Goal: Transaction & Acquisition: Subscribe to service/newsletter

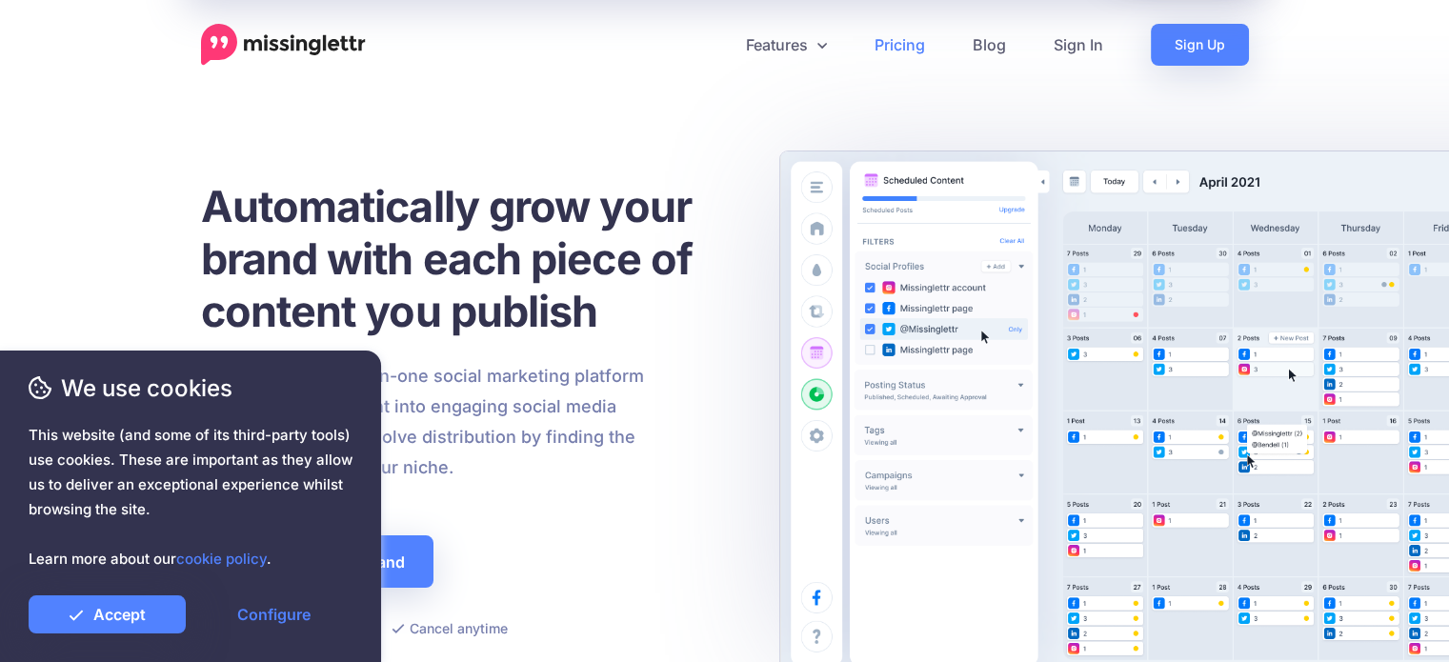
drag, startPoint x: 0, startPoint y: 0, endPoint x: 928, endPoint y: 44, distance: 928.8
click at [928, 44] on link "Pricing" at bounding box center [900, 45] width 98 height 42
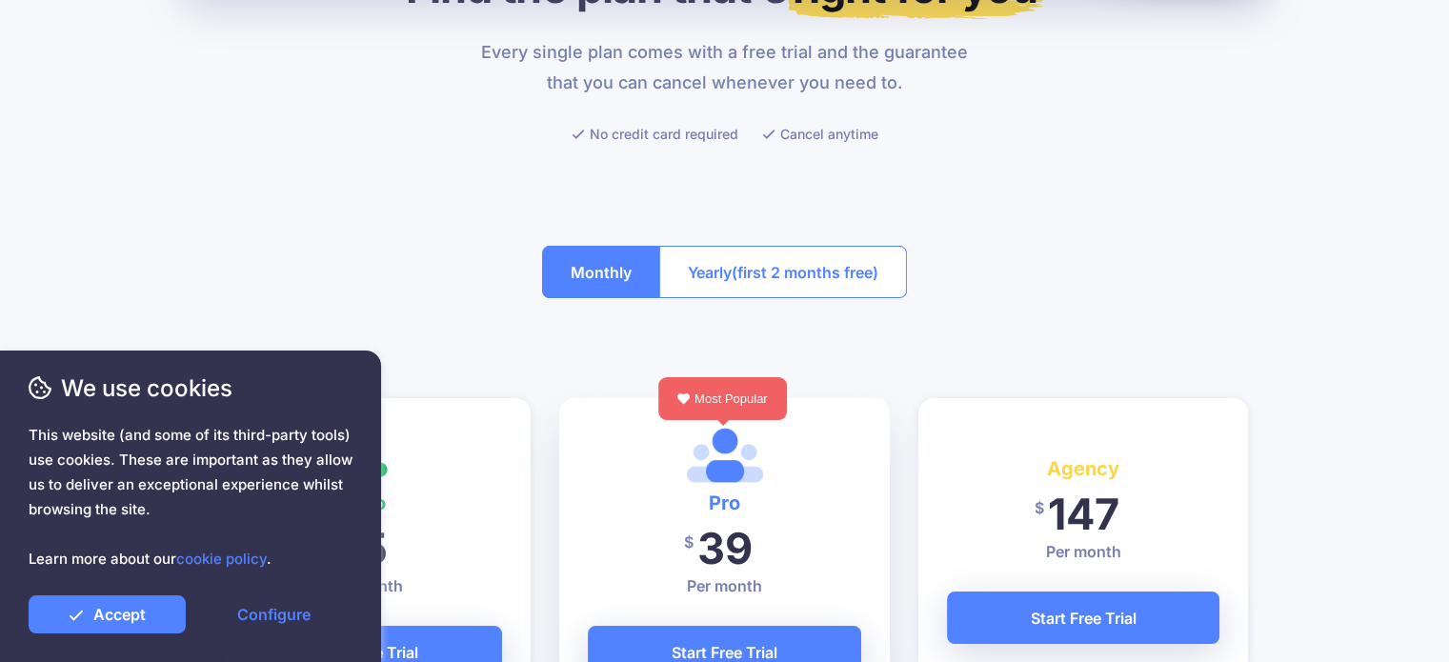
scroll to position [286, 0]
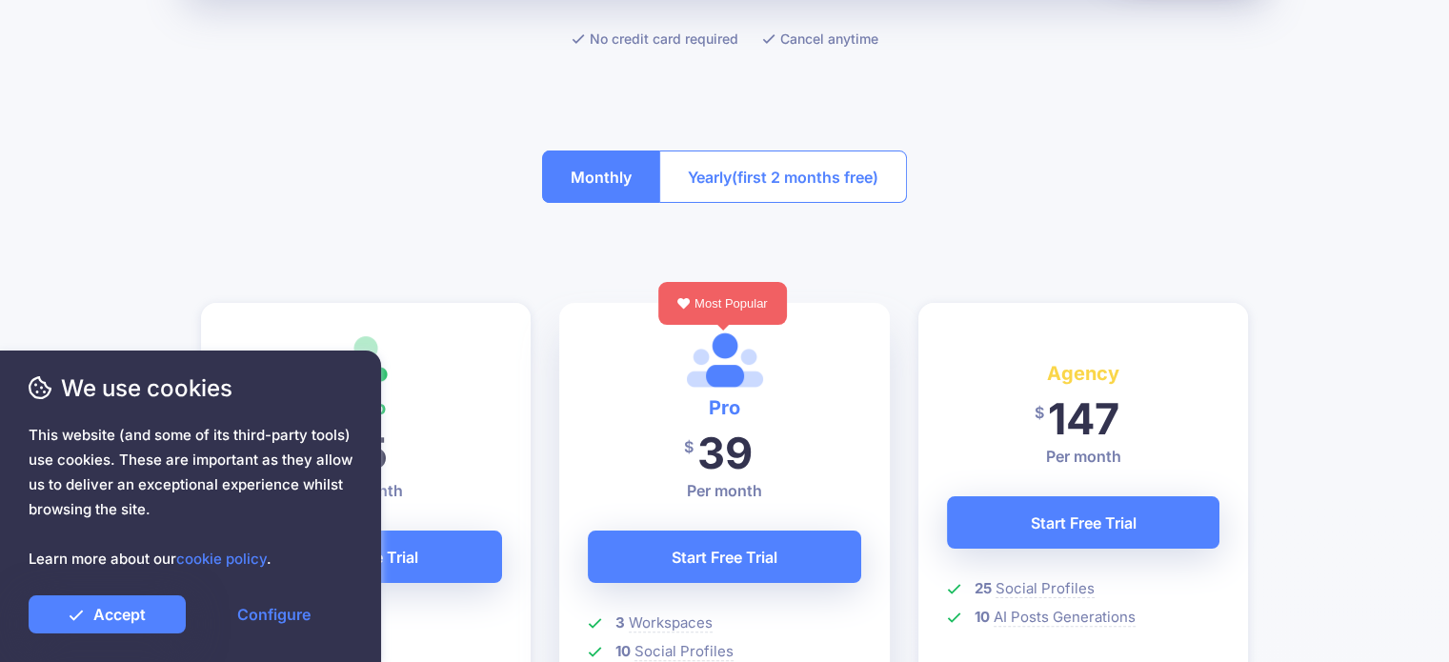
click at [819, 167] on span "(first 2 months free)" at bounding box center [805, 177] width 147 height 30
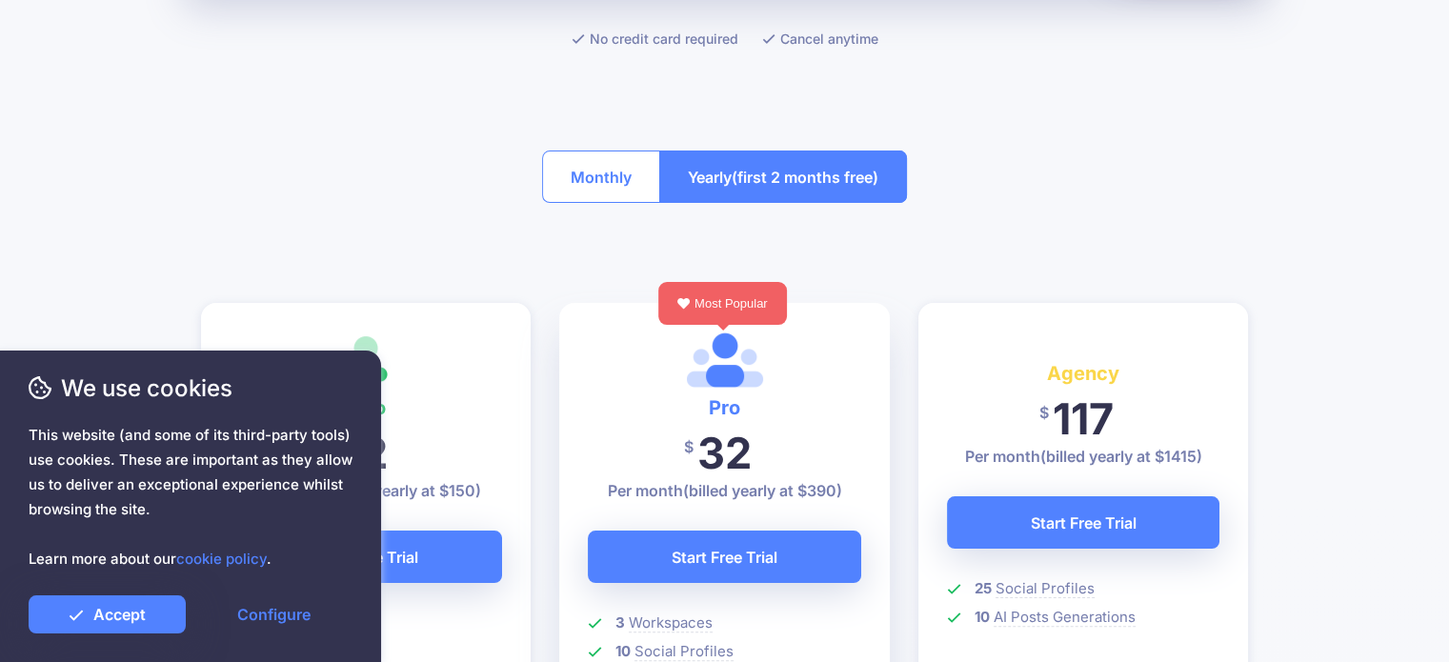
click at [627, 167] on button "Monthly" at bounding box center [601, 177] width 118 height 52
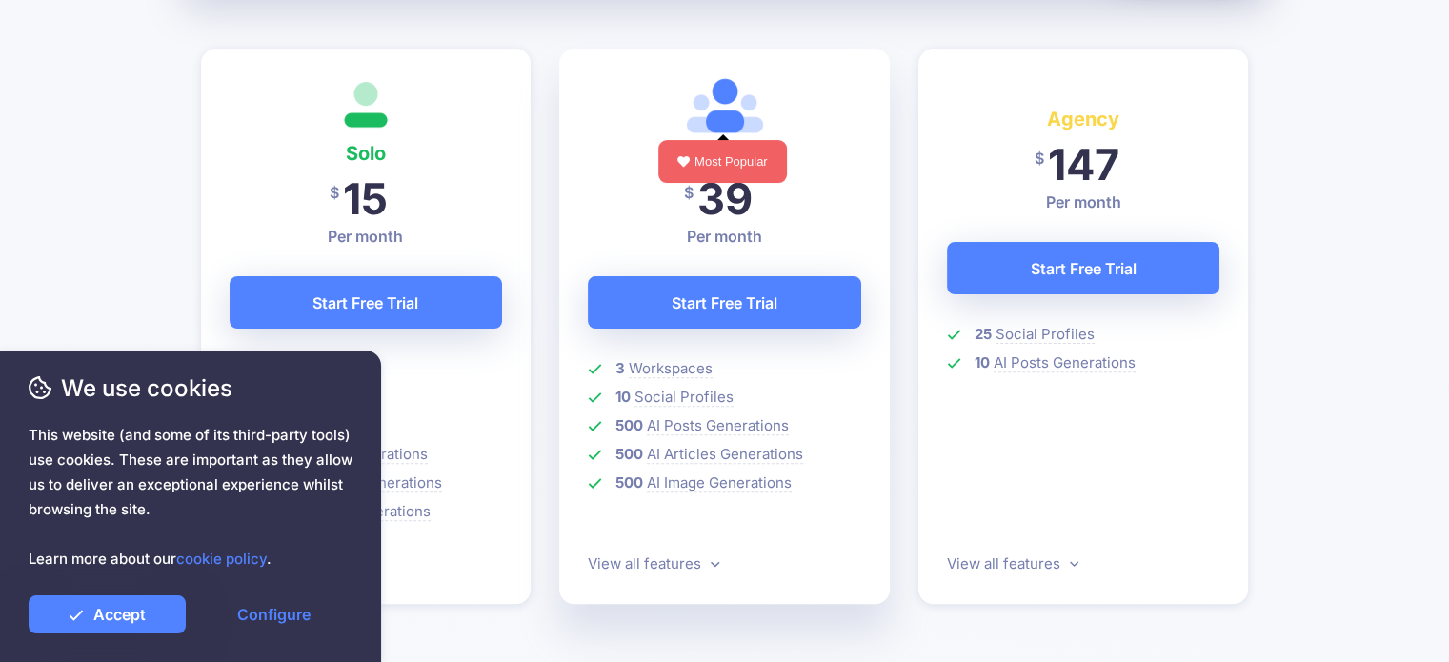
scroll to position [572, 0]
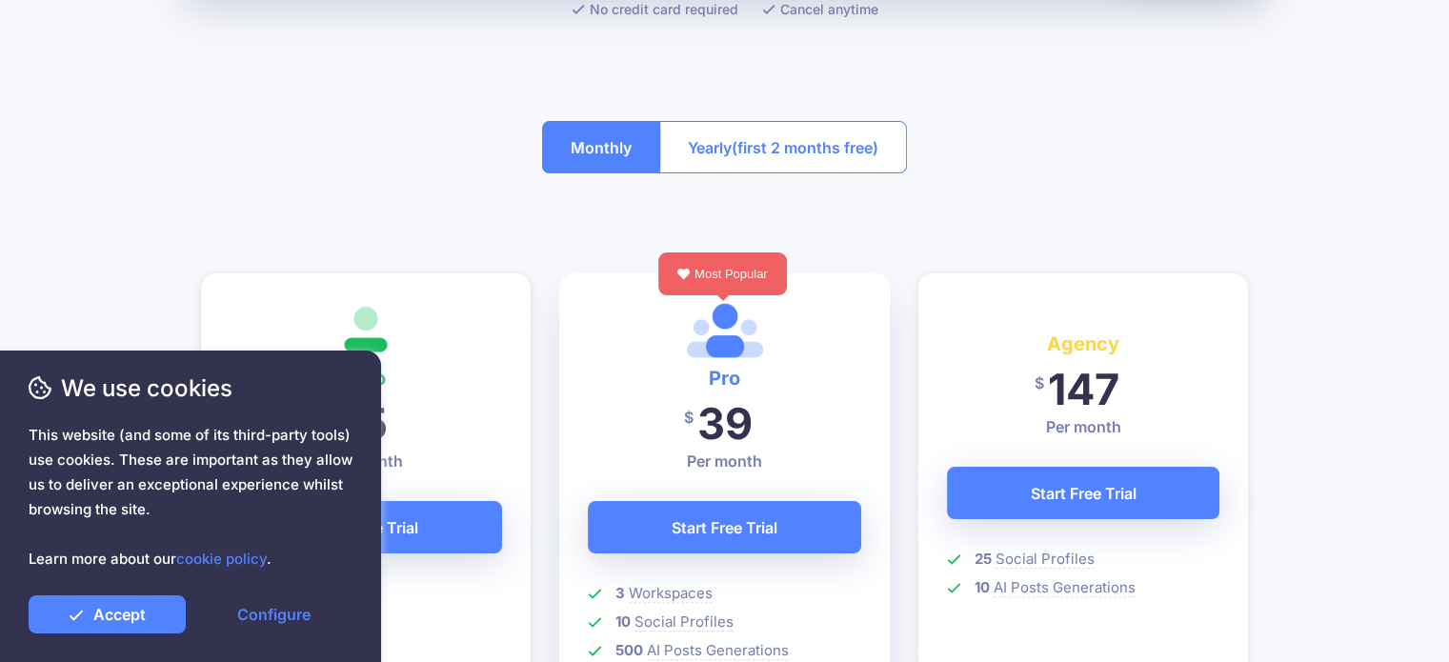
scroll to position [286, 0]
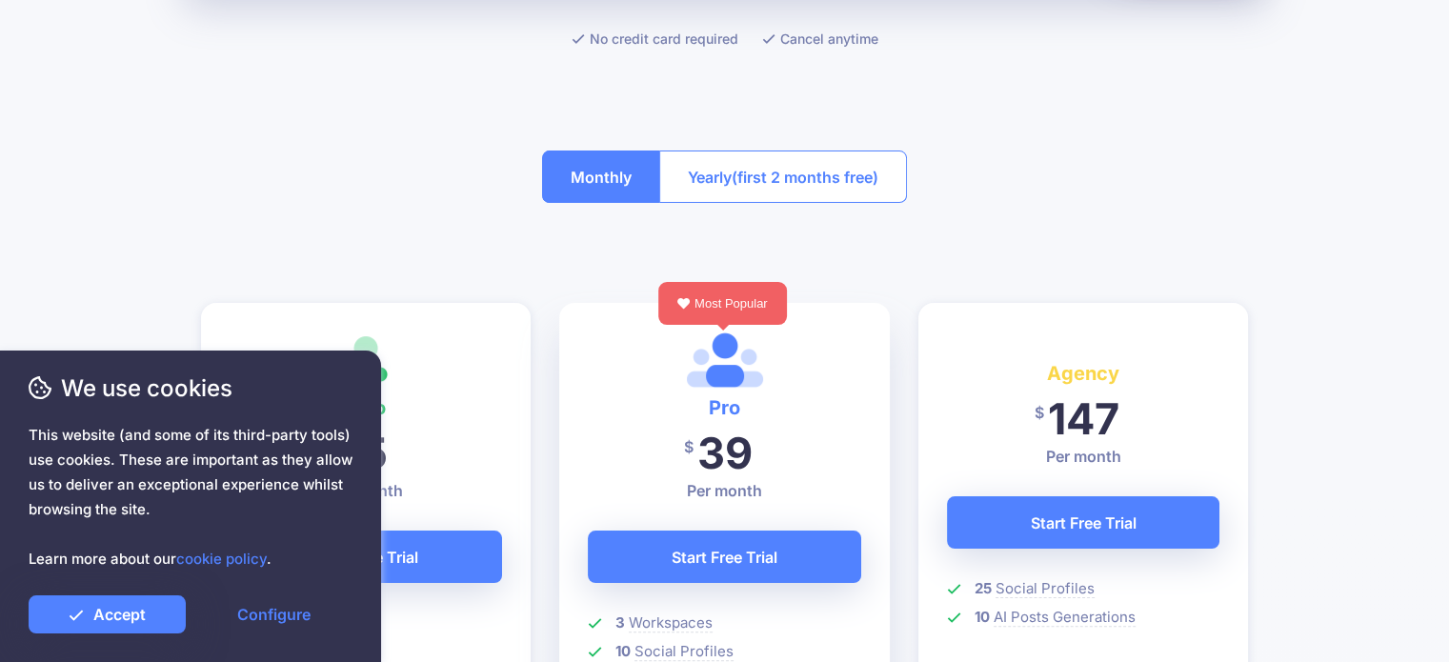
click at [895, 172] on button "Yearly (first 2 months free)" at bounding box center [783, 177] width 248 height 52
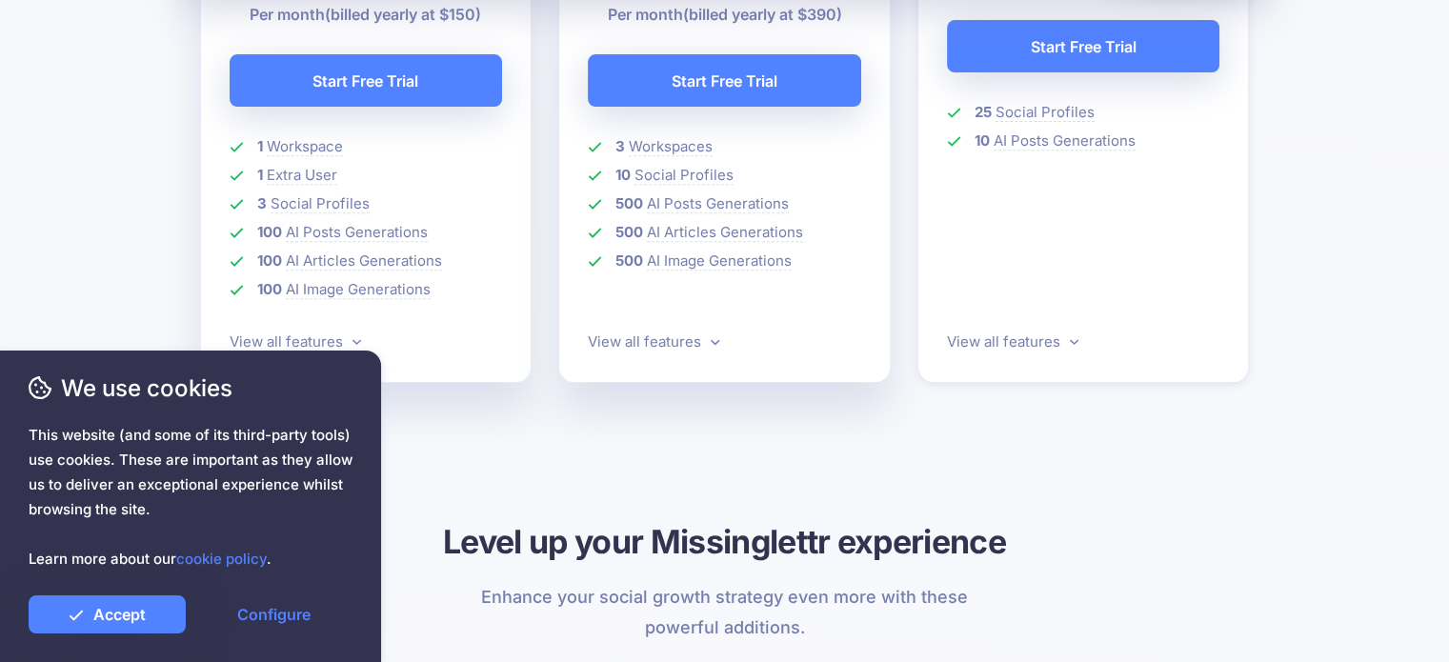
scroll to position [667, 0]
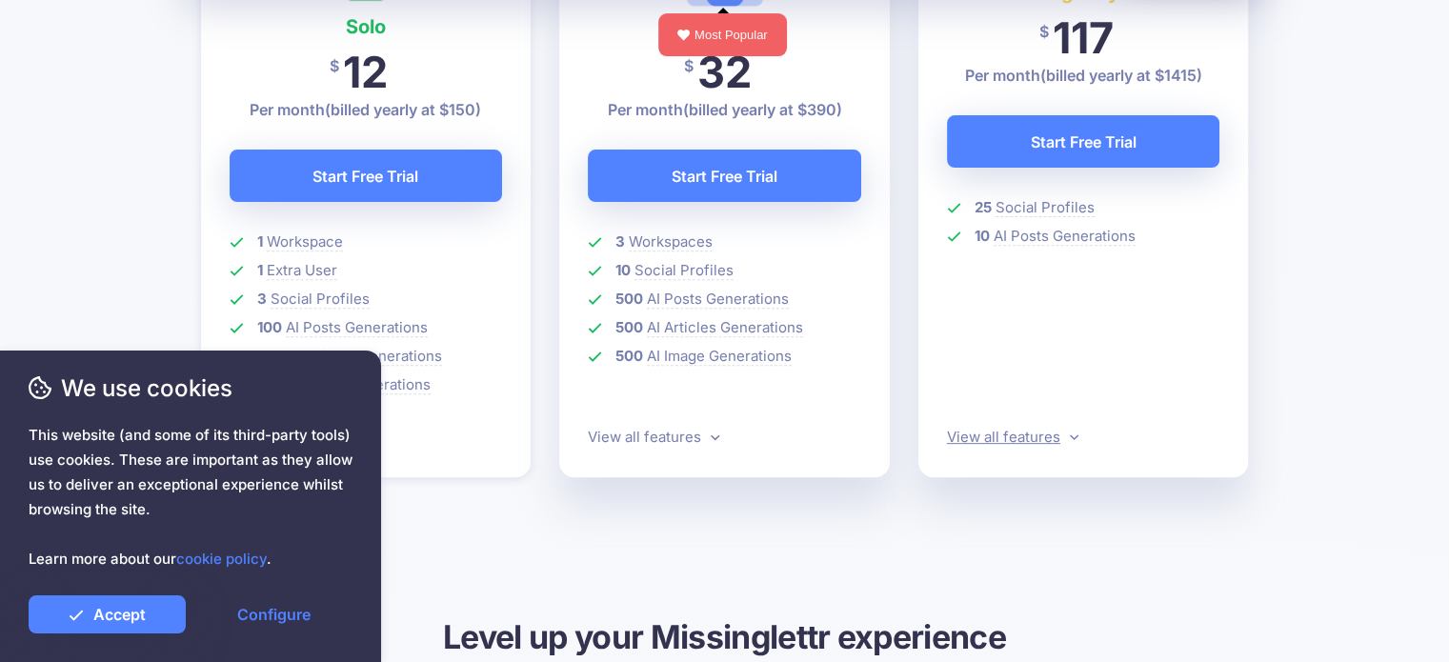
click at [1059, 440] on link "View all features" at bounding box center [1012, 437] width 131 height 18
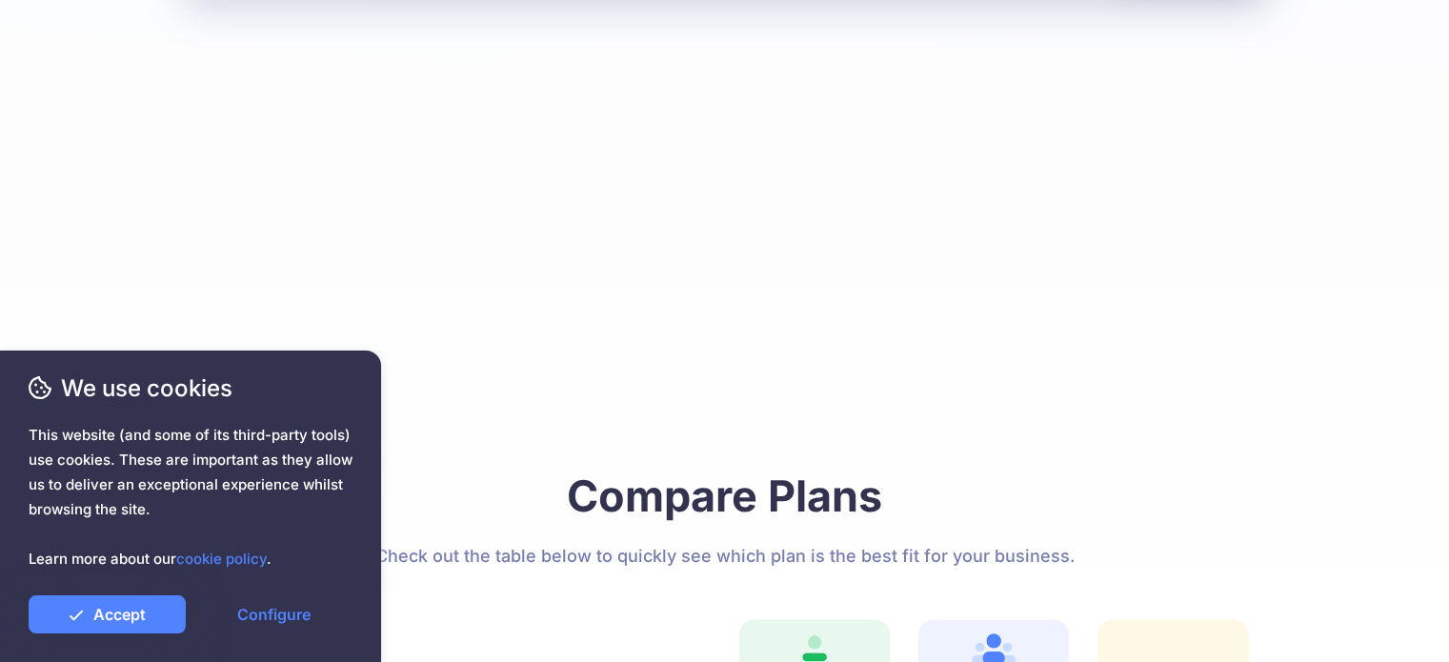
scroll to position [2723, 0]
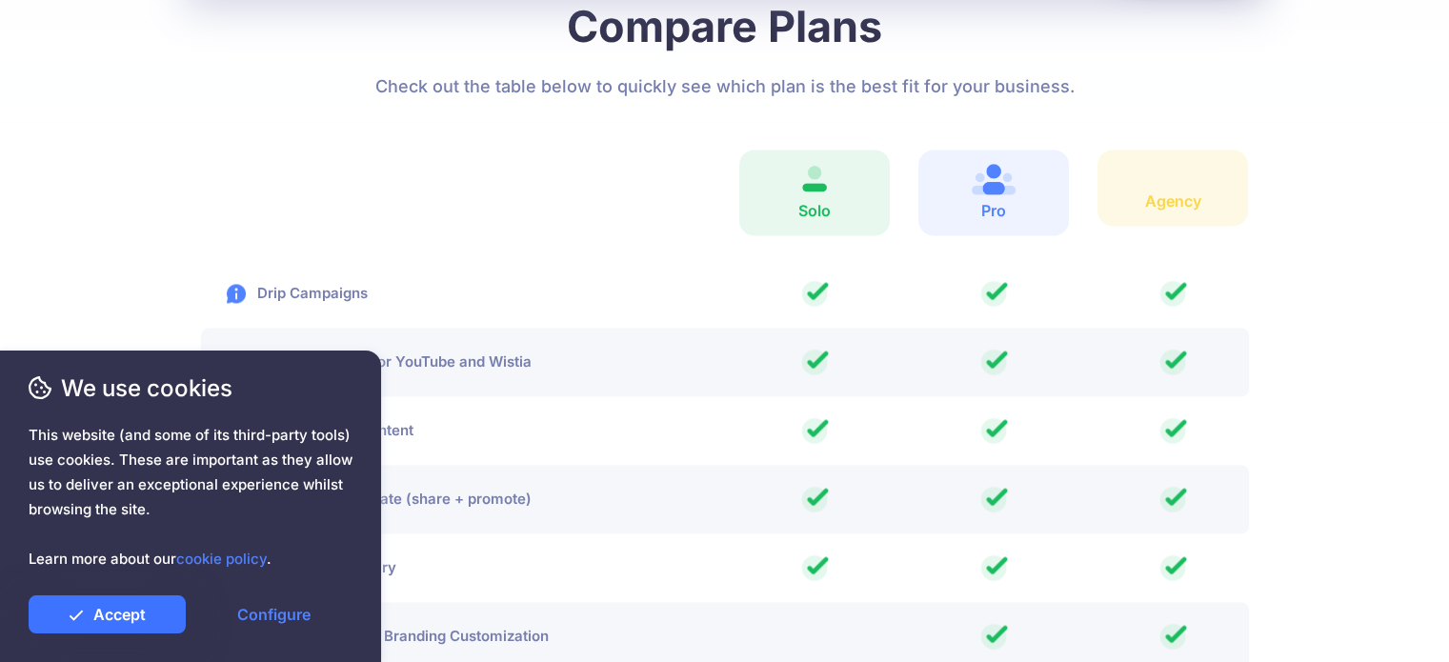
click at [117, 628] on link "Accept" at bounding box center [107, 614] width 157 height 38
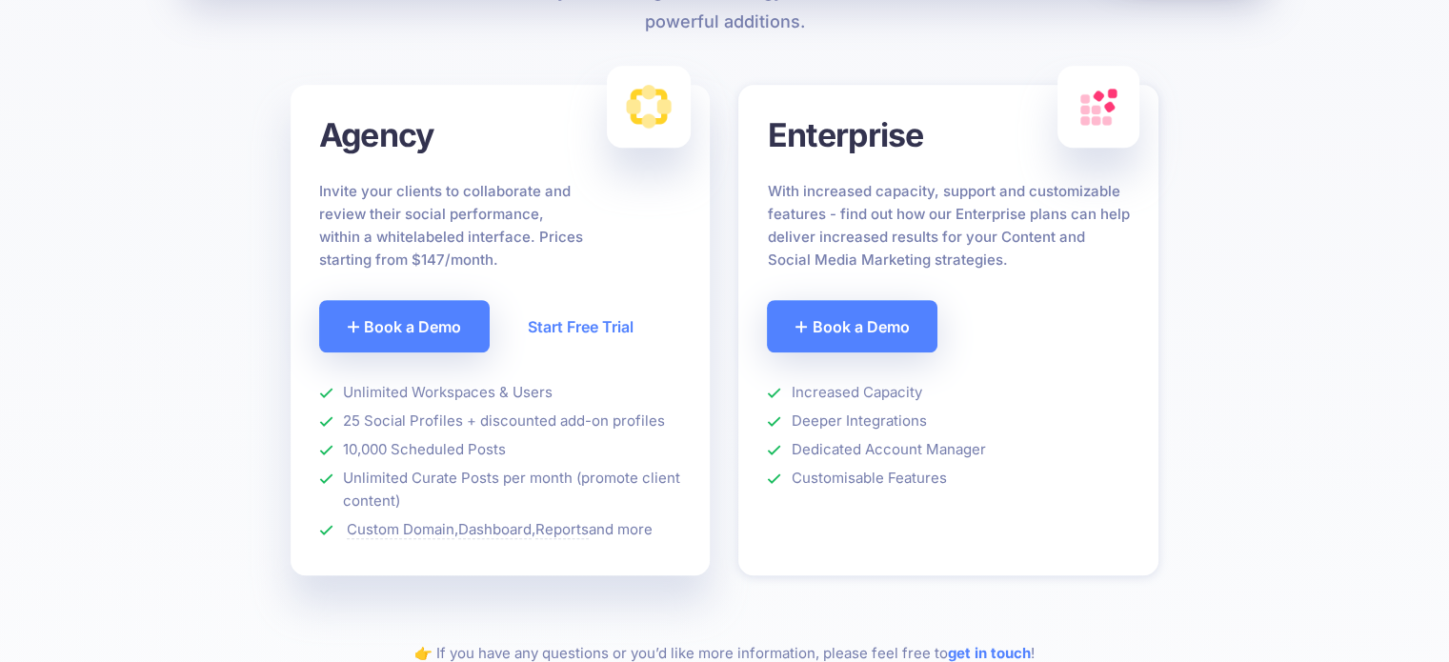
scroll to position [1390, 0]
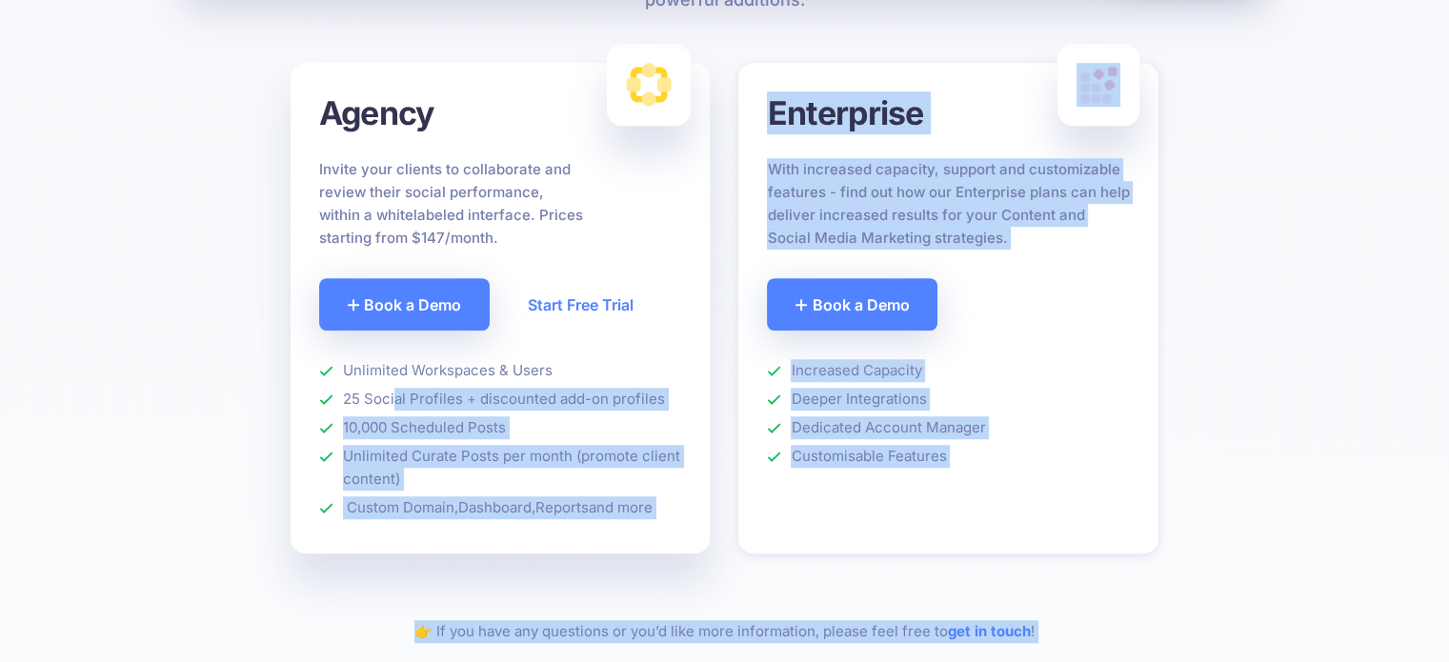
drag, startPoint x: 344, startPoint y: 364, endPoint x: 391, endPoint y: 386, distance: 52.4
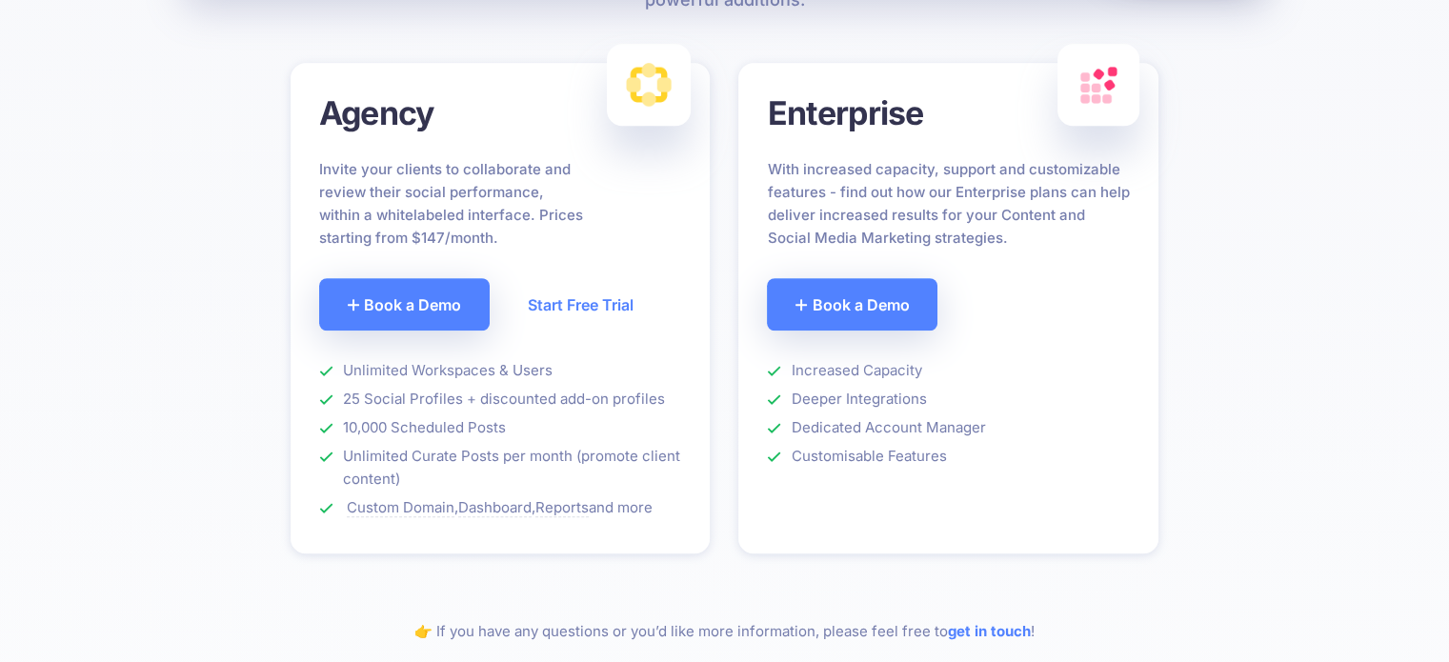
click at [177, 324] on div "Find the plan that's right for you Every single plan comes with a free trial an…" at bounding box center [724, 111] width 1449 height 2698
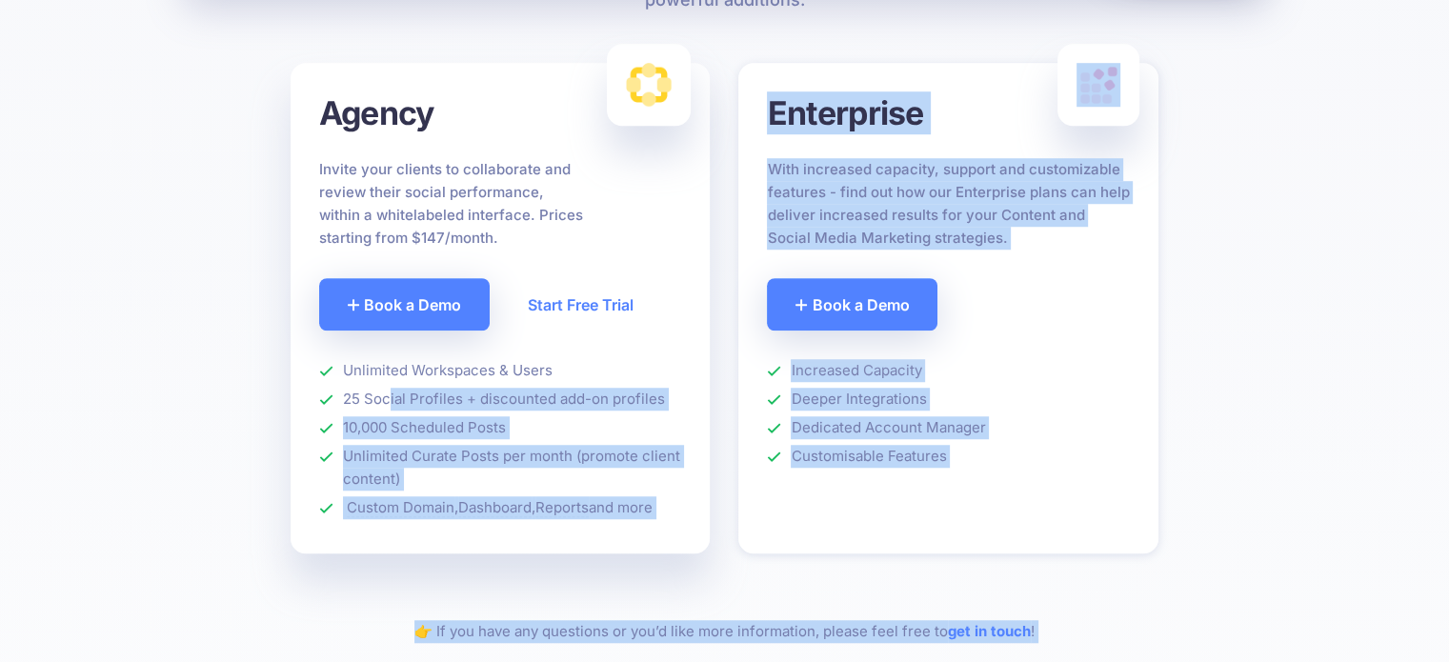
drag, startPoint x: 338, startPoint y: 355, endPoint x: 384, endPoint y: 391, distance: 57.7
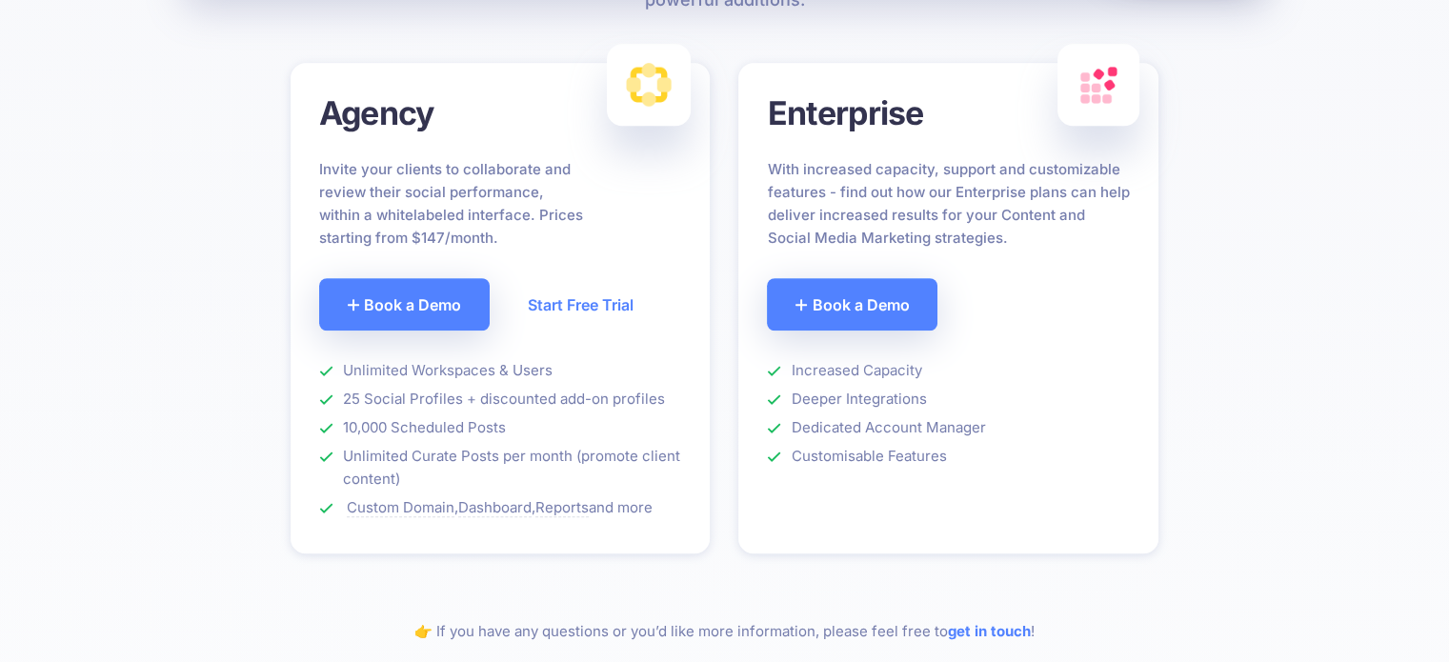
click at [155, 264] on div "Find the plan that's right for you Every single plan comes with a free trial an…" at bounding box center [724, 111] width 1449 height 2698
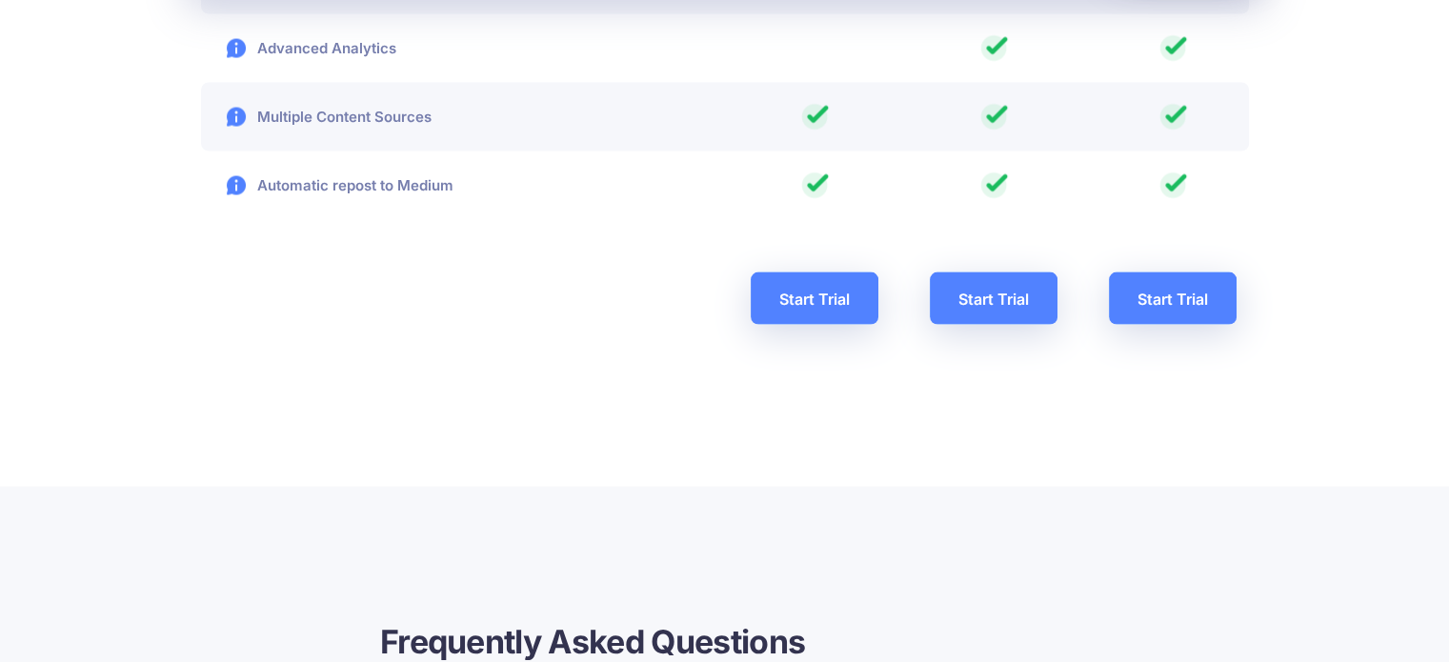
scroll to position [3784, 0]
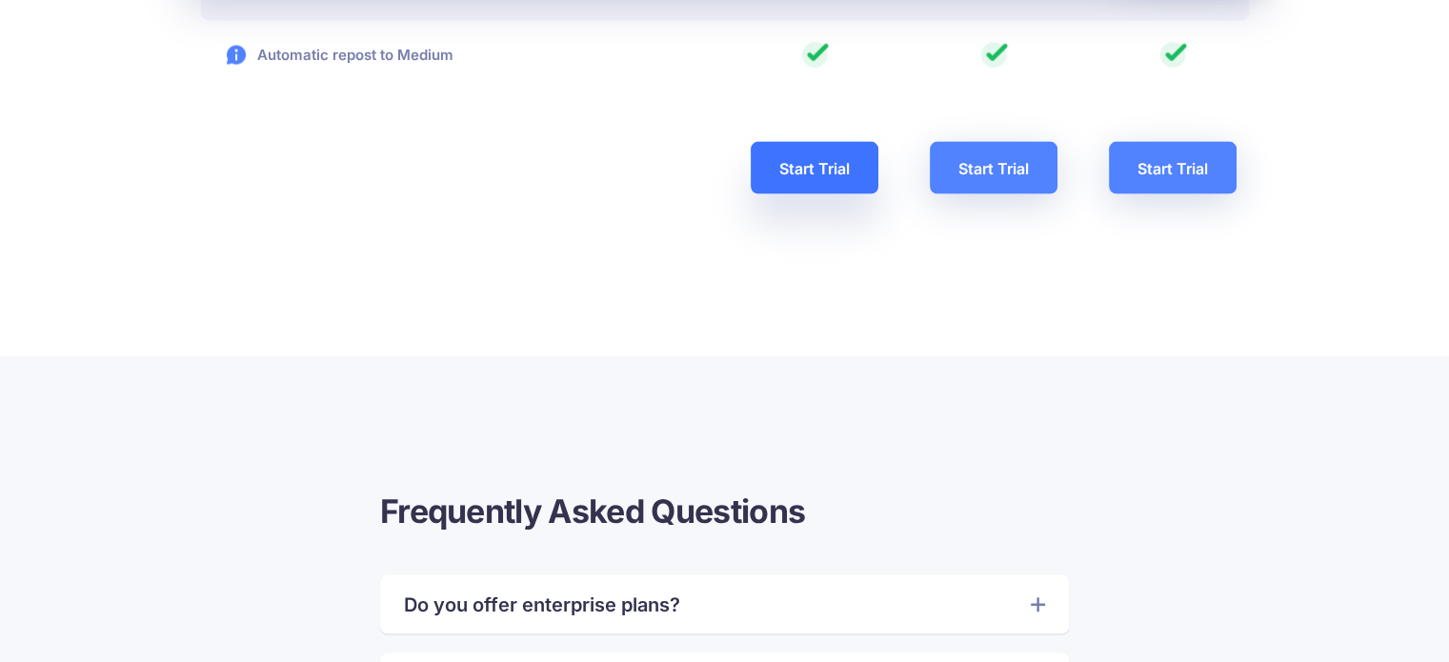
click at [846, 162] on link "Start Trial" at bounding box center [815, 168] width 128 height 52
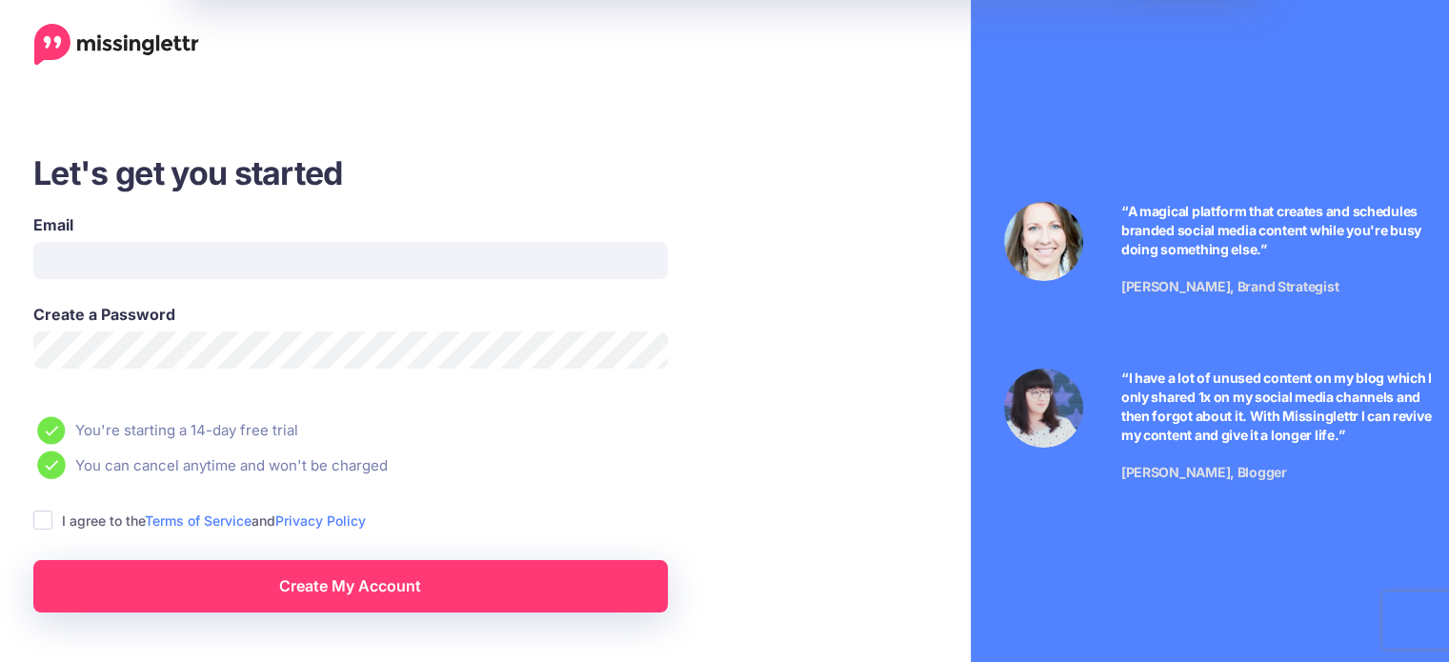
click at [128, 50] on img at bounding box center [116, 45] width 165 height 42
